Goal: Check status: Check status

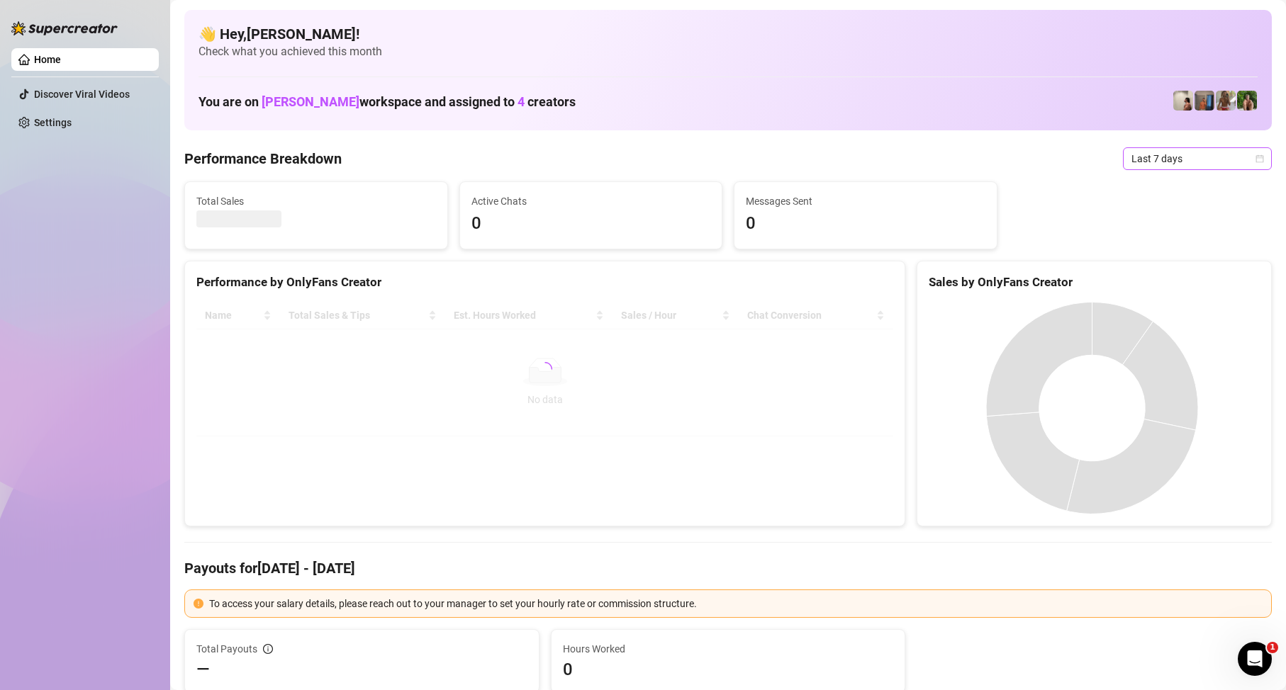
click at [1201, 157] on span "Last 7 days" at bounding box center [1197, 158] width 132 height 21
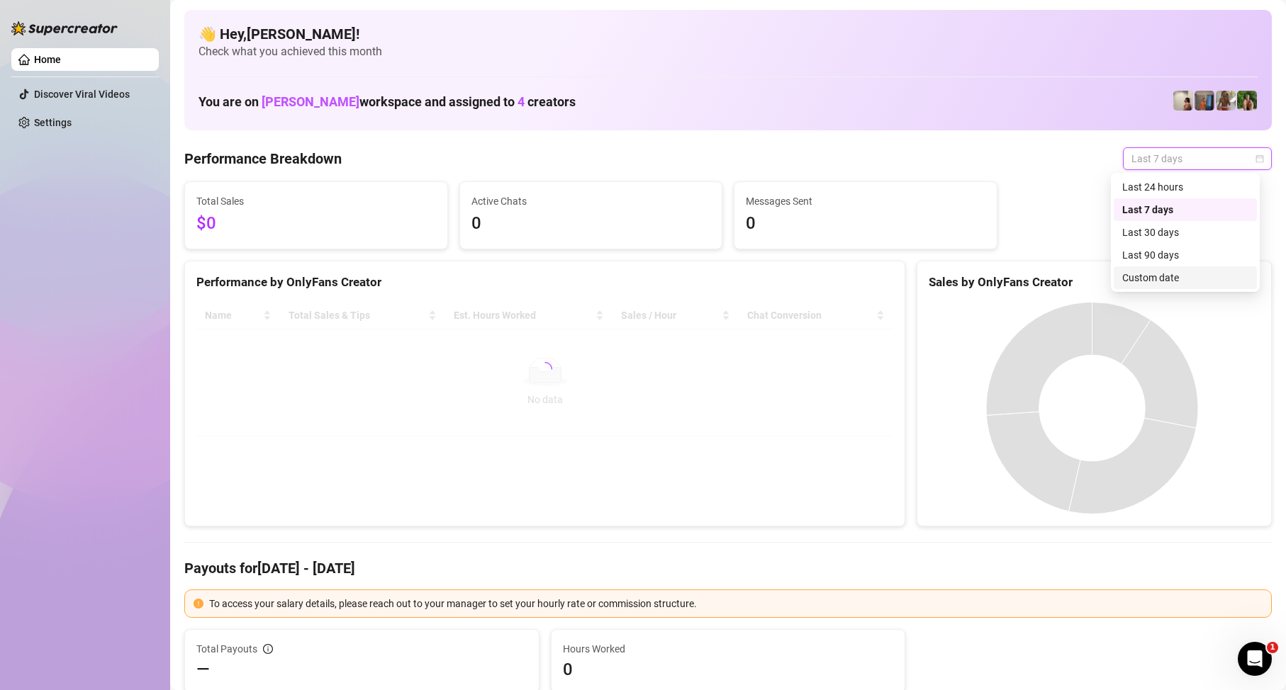
click at [1149, 276] on div "Custom date" at bounding box center [1185, 278] width 126 height 16
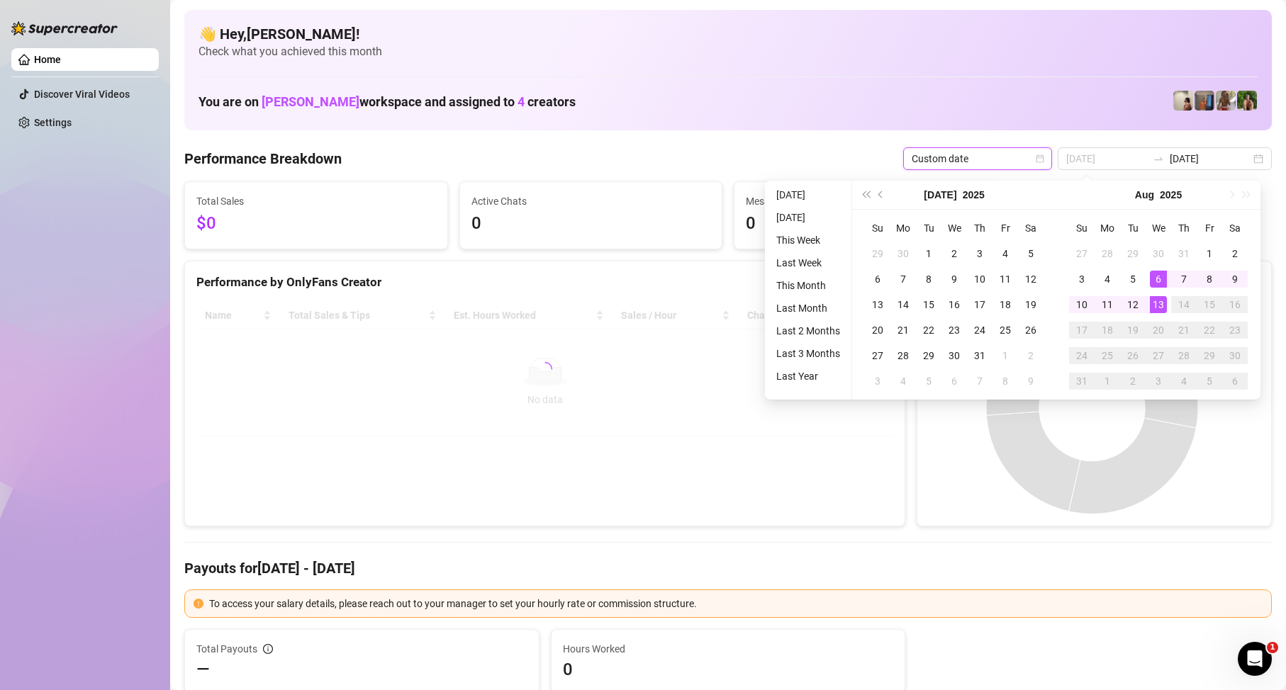
type input "[DATE]"
click at [1162, 305] on div "13" at bounding box center [1158, 304] width 17 height 17
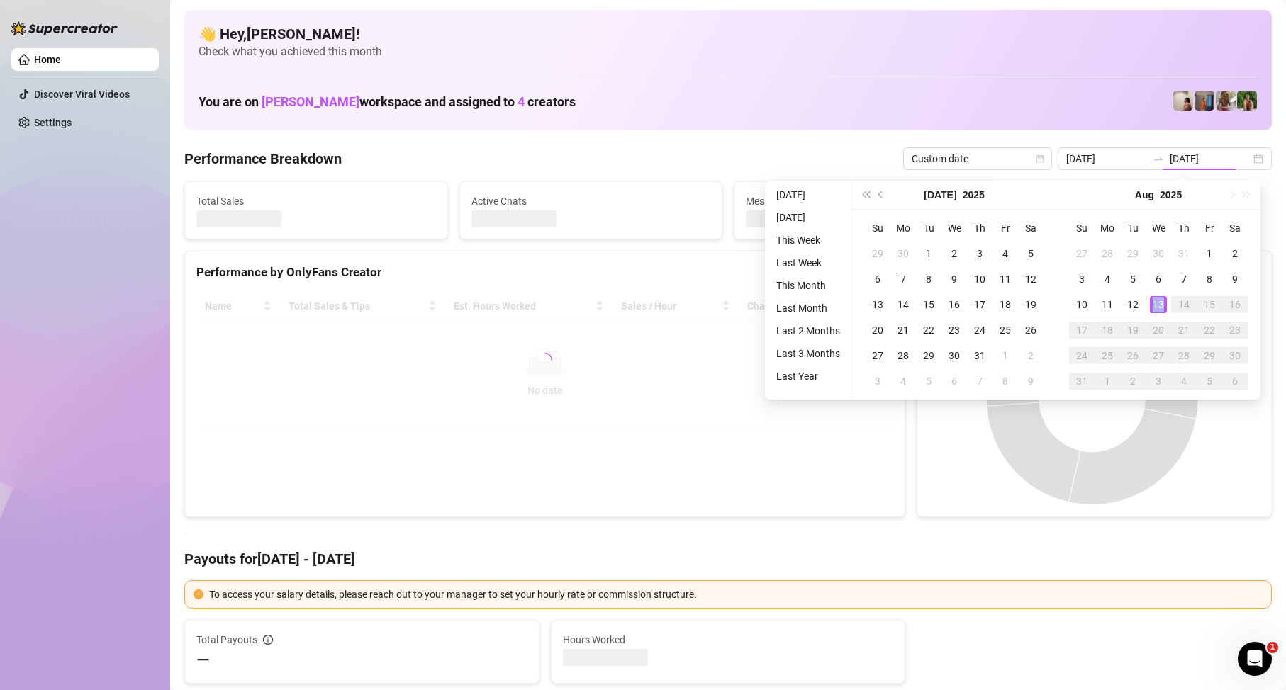
type input "[DATE]"
